Goal: Information Seeking & Learning: Learn about a topic

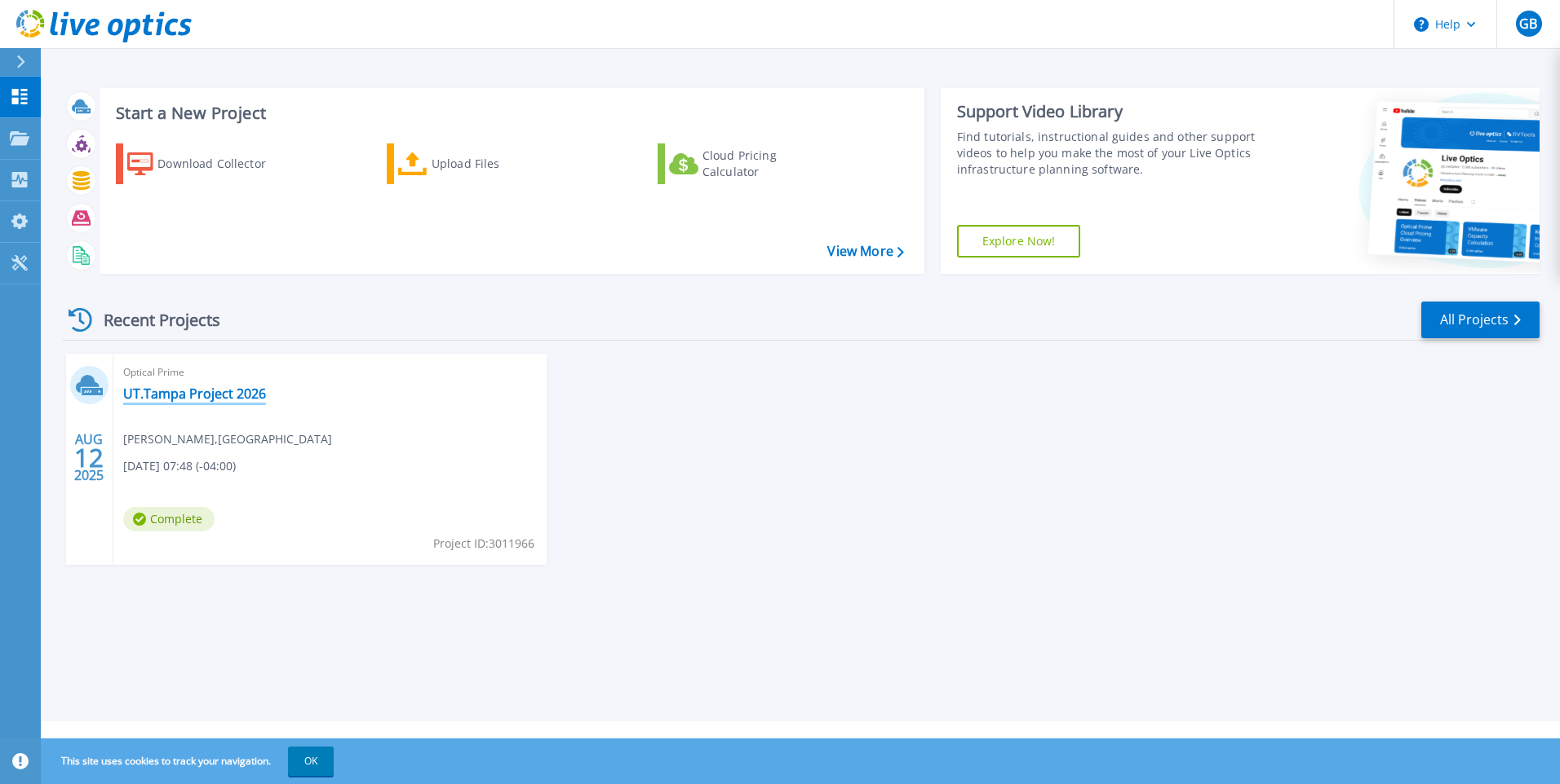
click at [199, 391] on link "UT.Tampa Project 2026" at bounding box center [194, 394] width 143 height 16
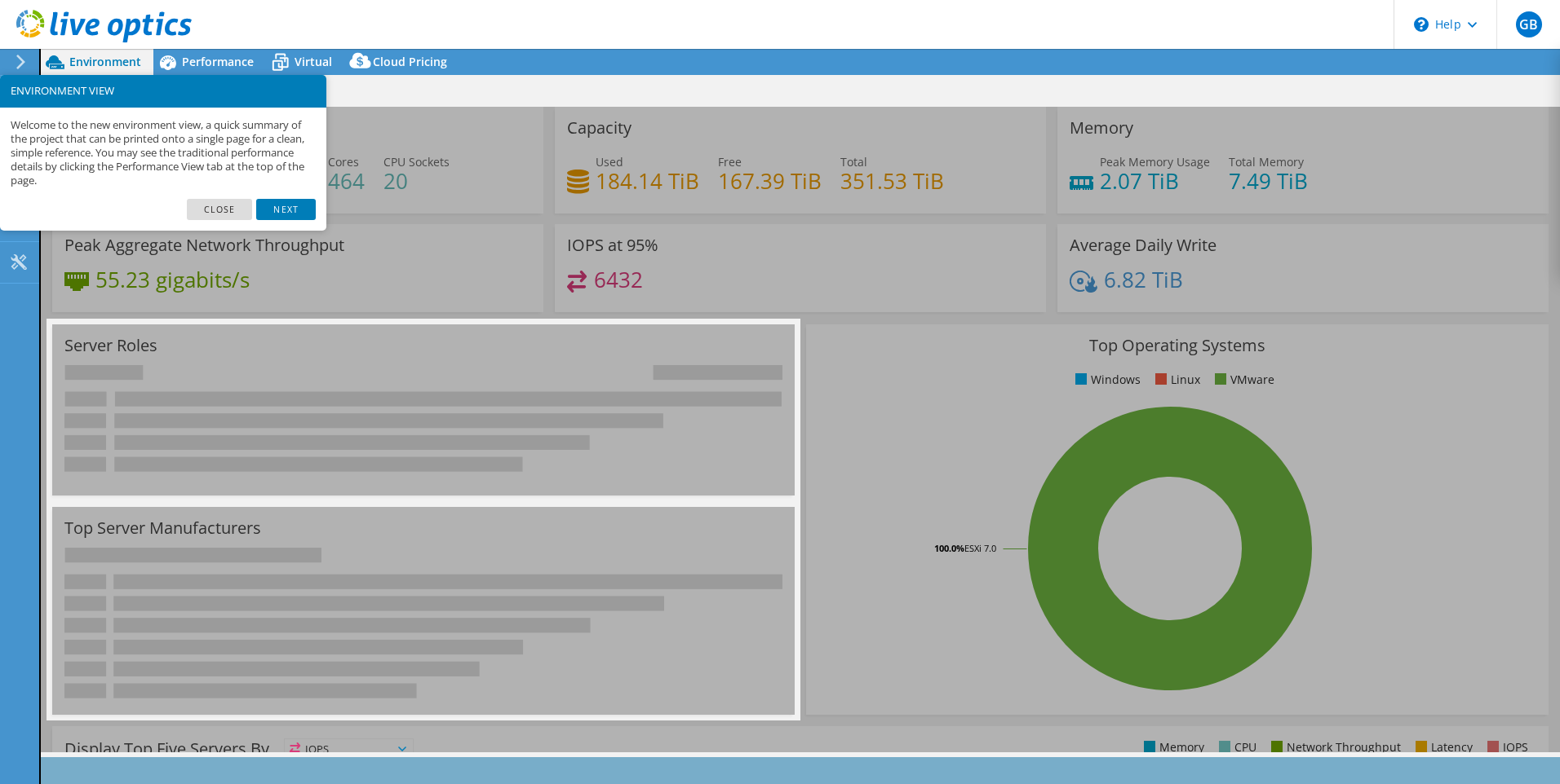
select select "USD"
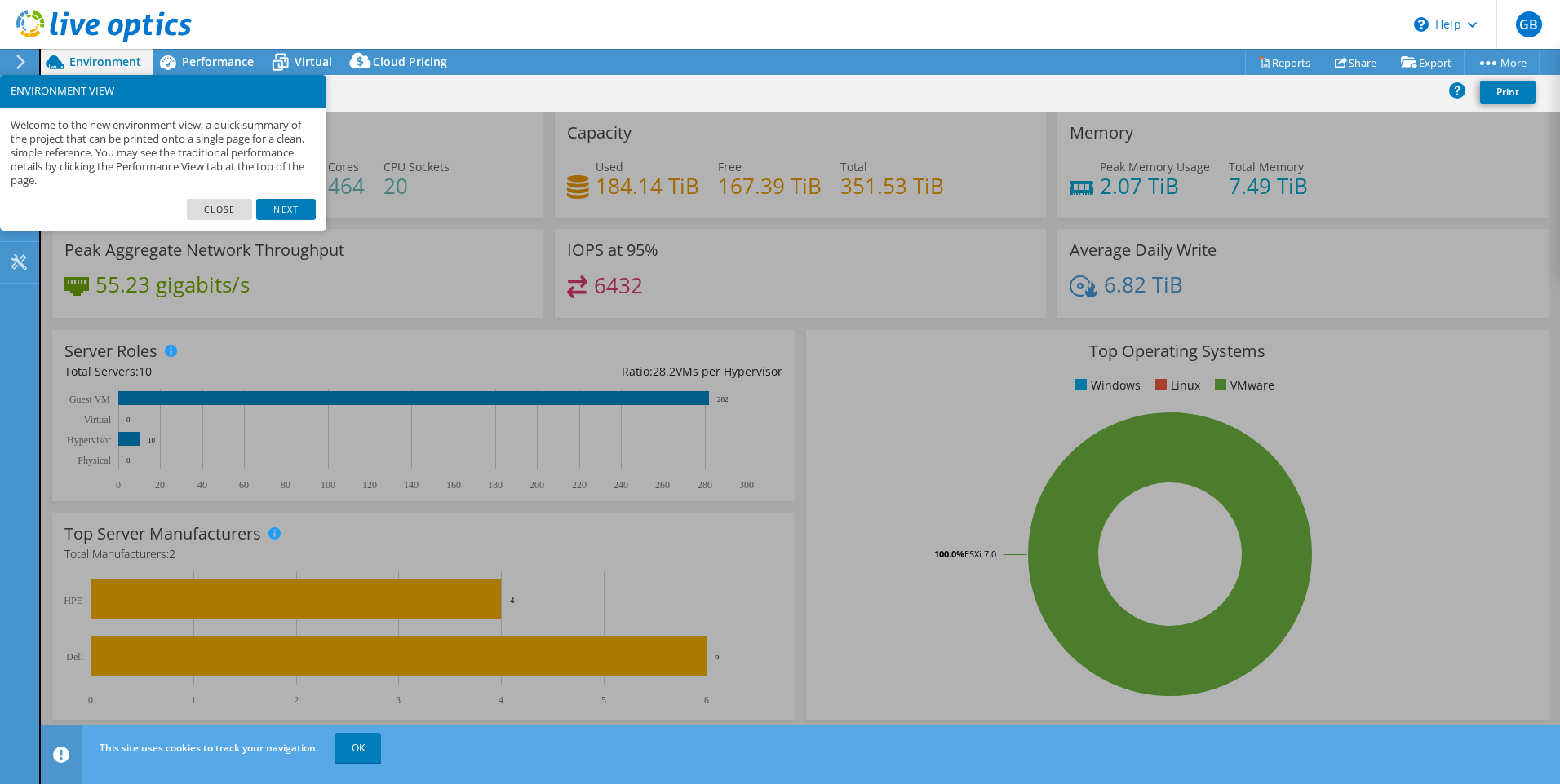
click at [217, 210] on link "Close" at bounding box center [220, 210] width 66 height 21
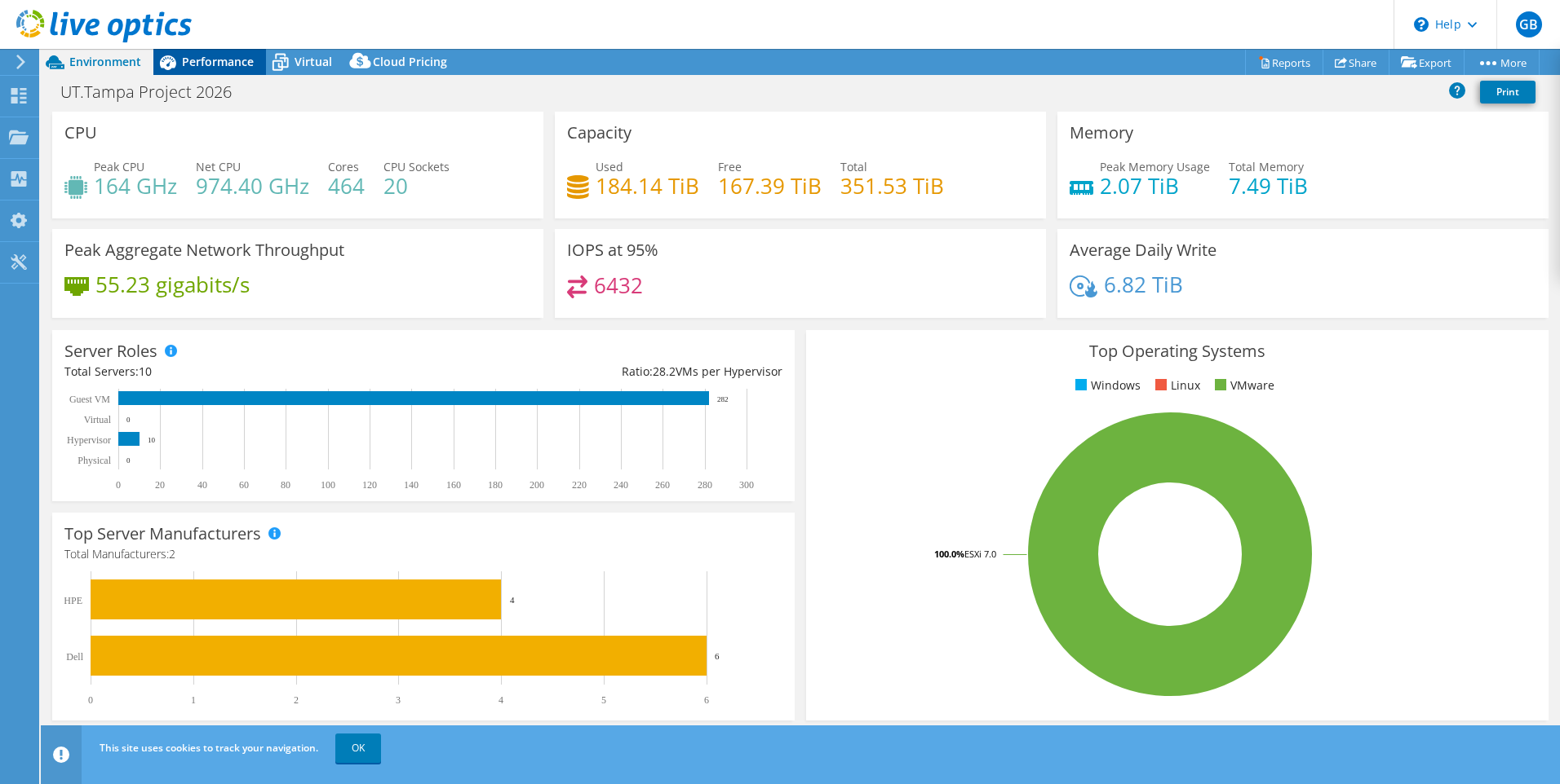
click at [221, 64] on span "Performance" at bounding box center [218, 61] width 72 height 16
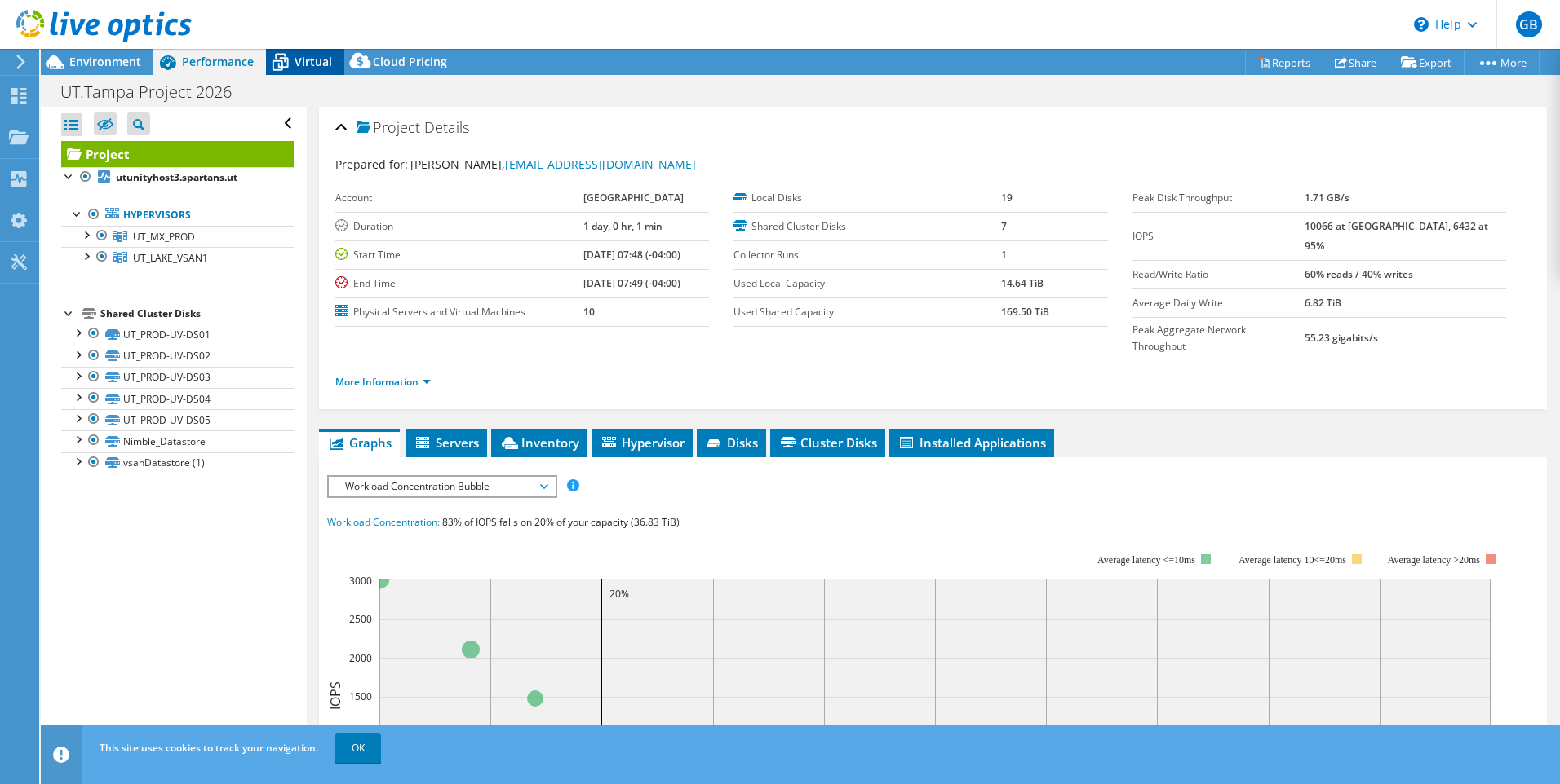
click at [320, 61] on span "Virtual" at bounding box center [313, 61] width 38 height 16
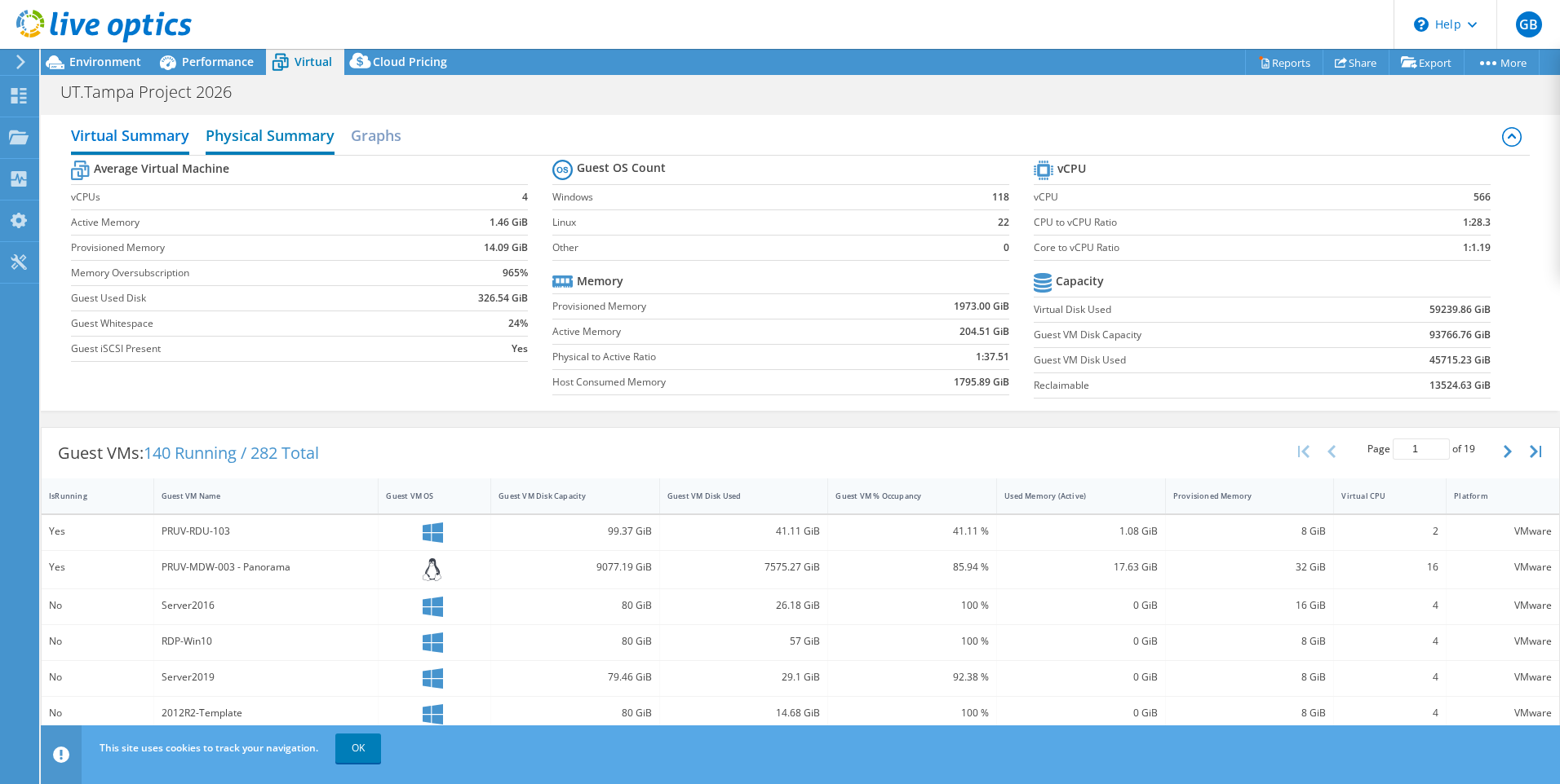
click at [285, 140] on h2 "Physical Summary" at bounding box center [270, 137] width 129 height 36
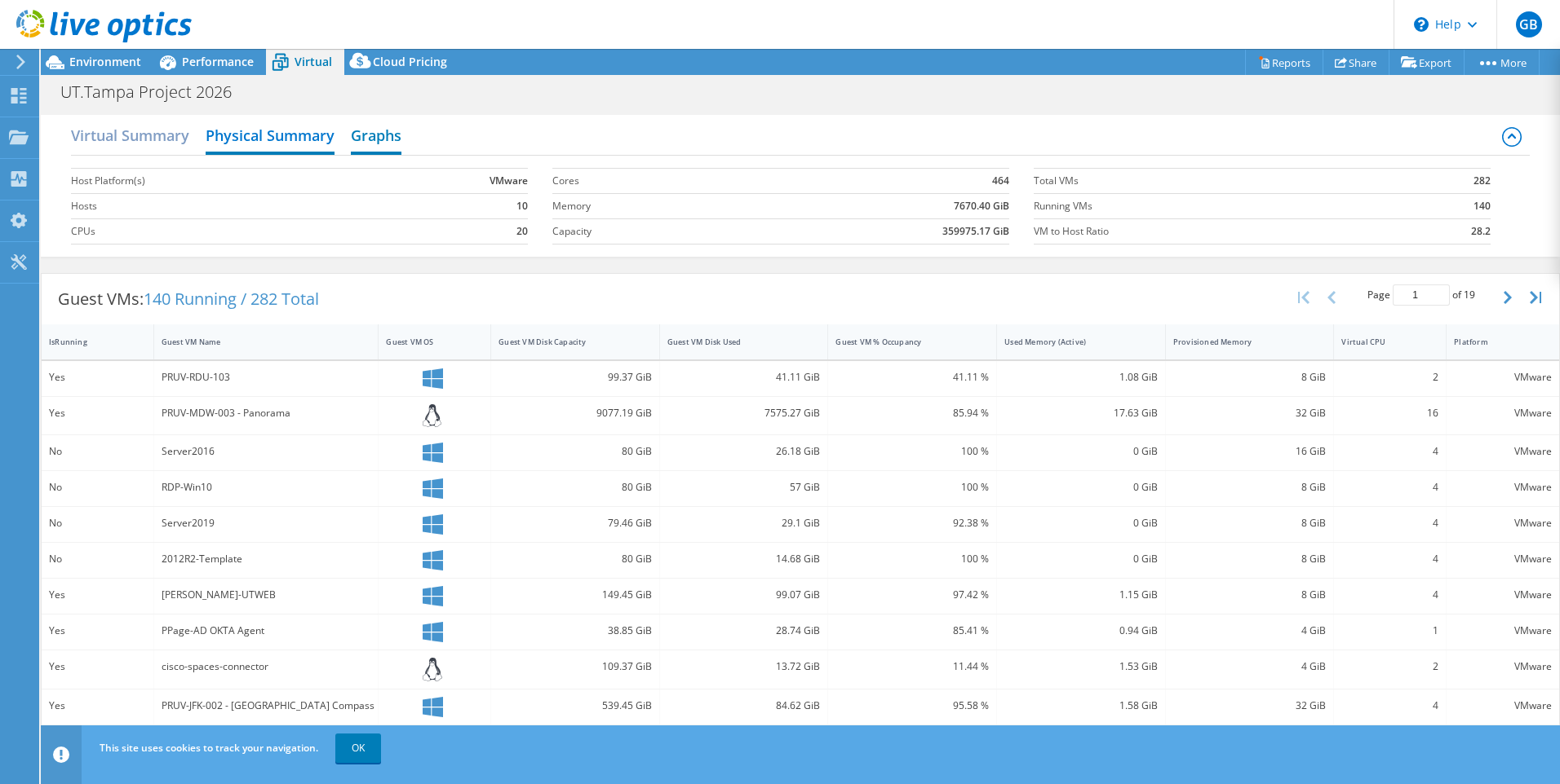
click at [378, 141] on h2 "Graphs" at bounding box center [376, 137] width 51 height 36
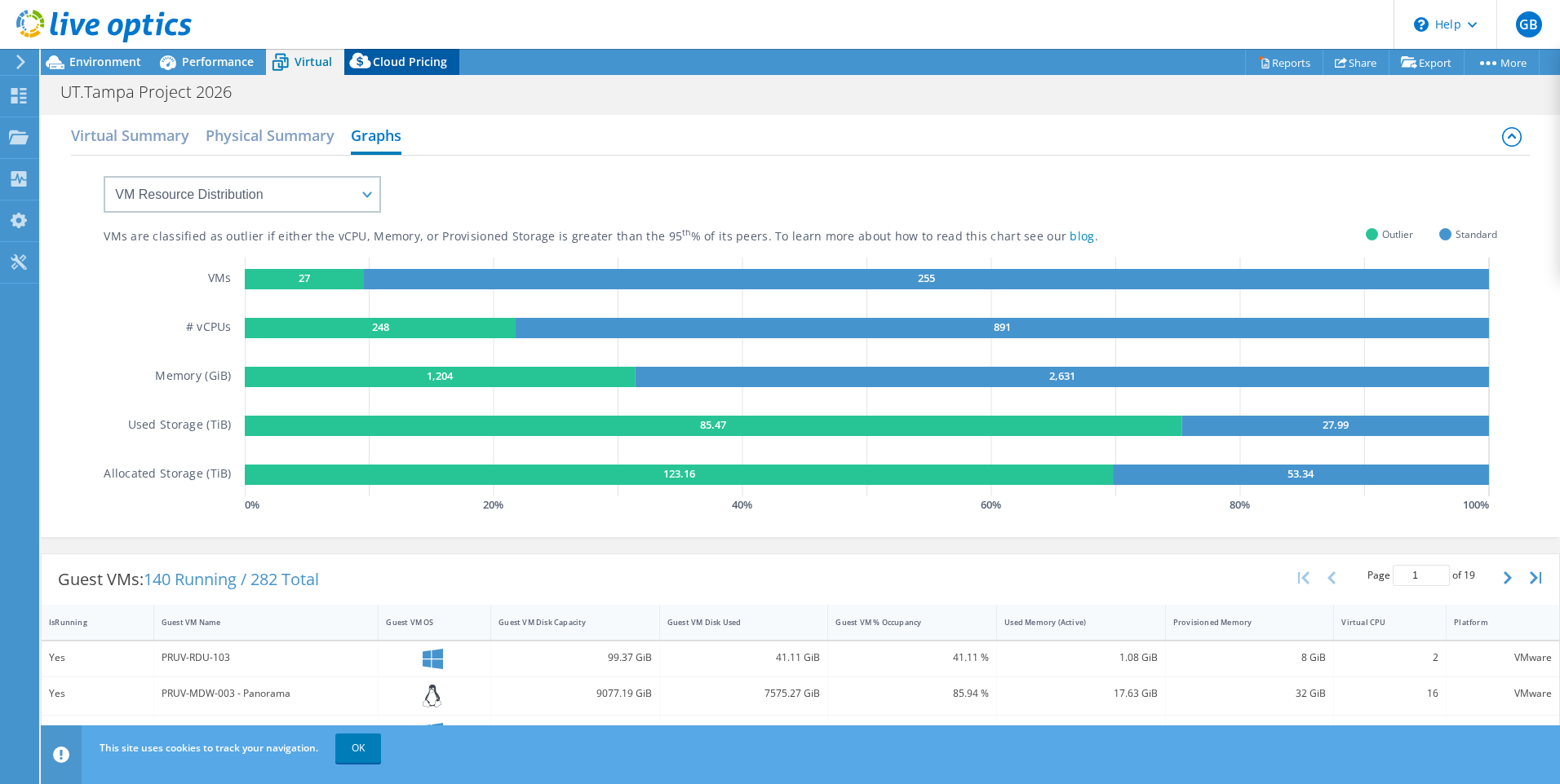
click at [405, 65] on span "Cloud Pricing" at bounding box center [409, 61] width 74 height 16
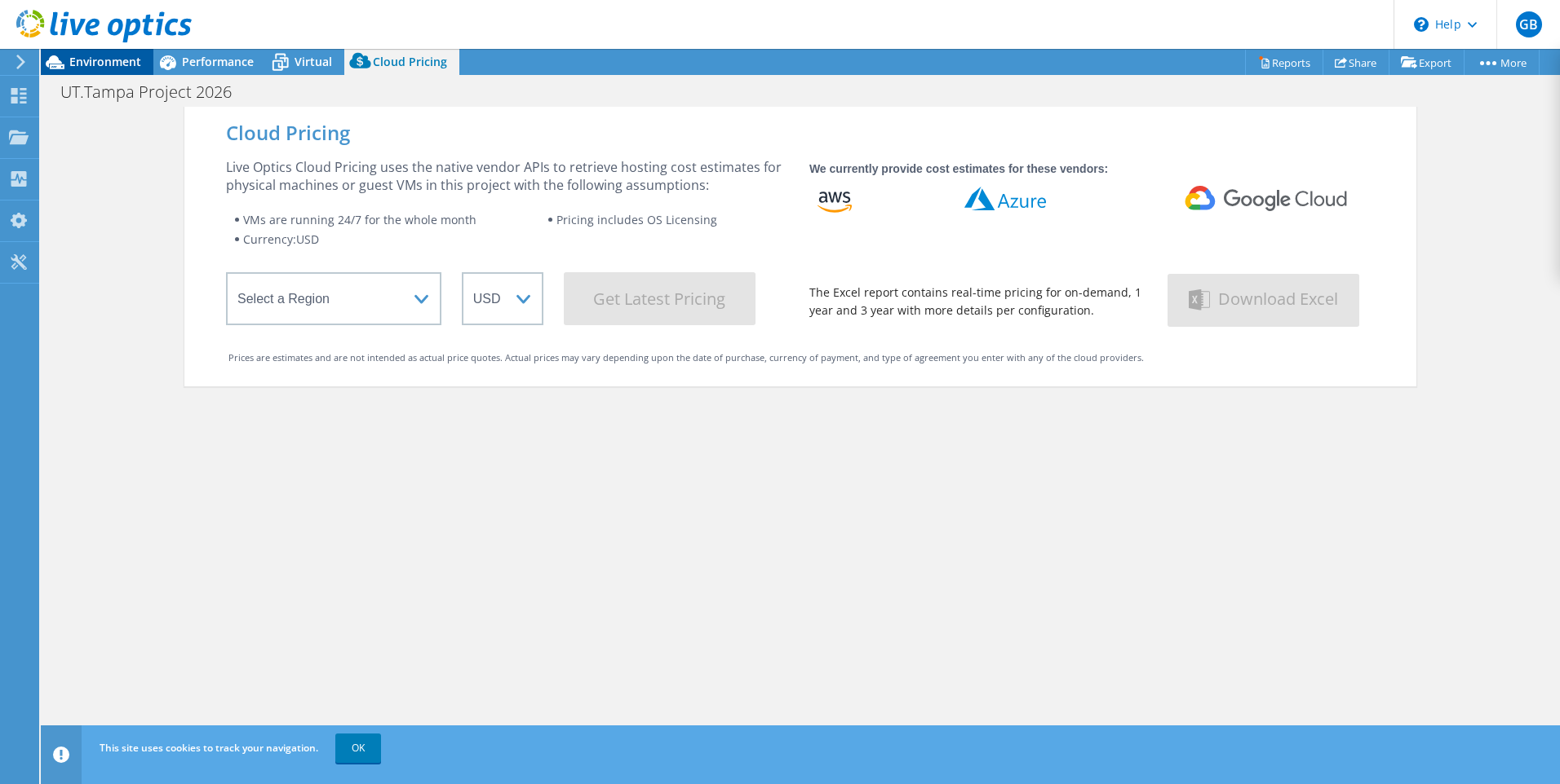
click at [104, 58] on span "Environment" at bounding box center [105, 61] width 72 height 16
